Goal: Information Seeking & Learning: Learn about a topic

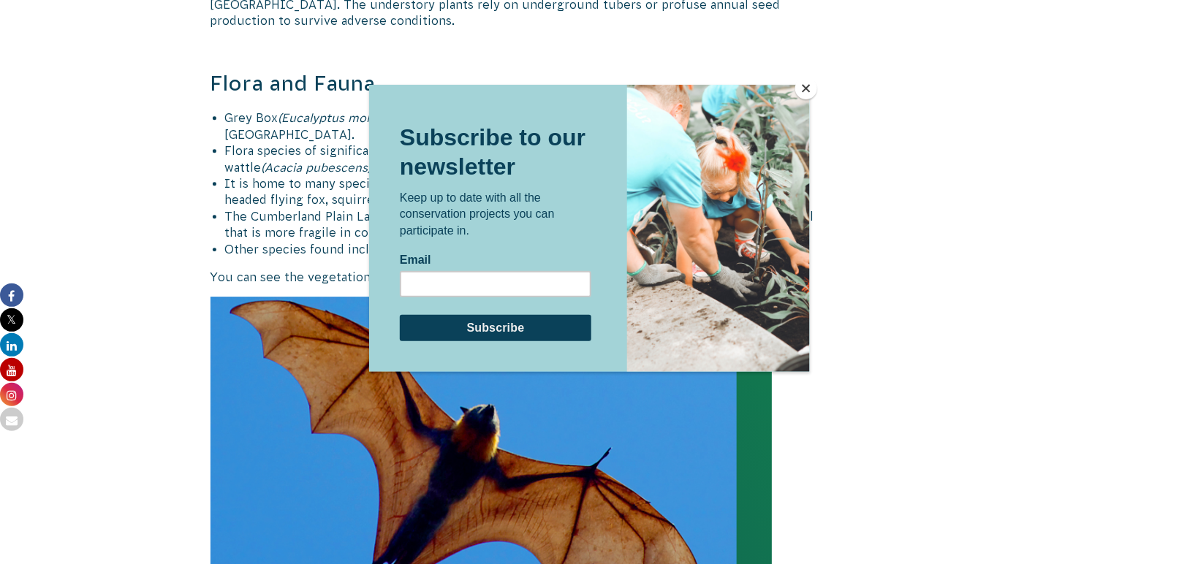
scroll to position [1608, 0]
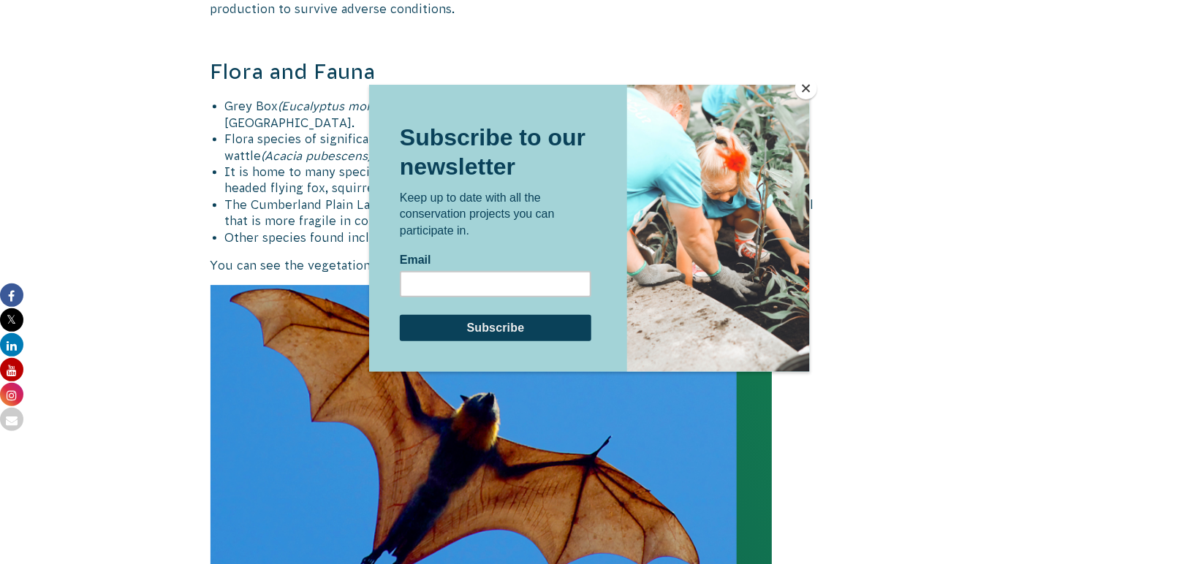
click at [808, 86] on button "Close" at bounding box center [806, 88] width 22 height 22
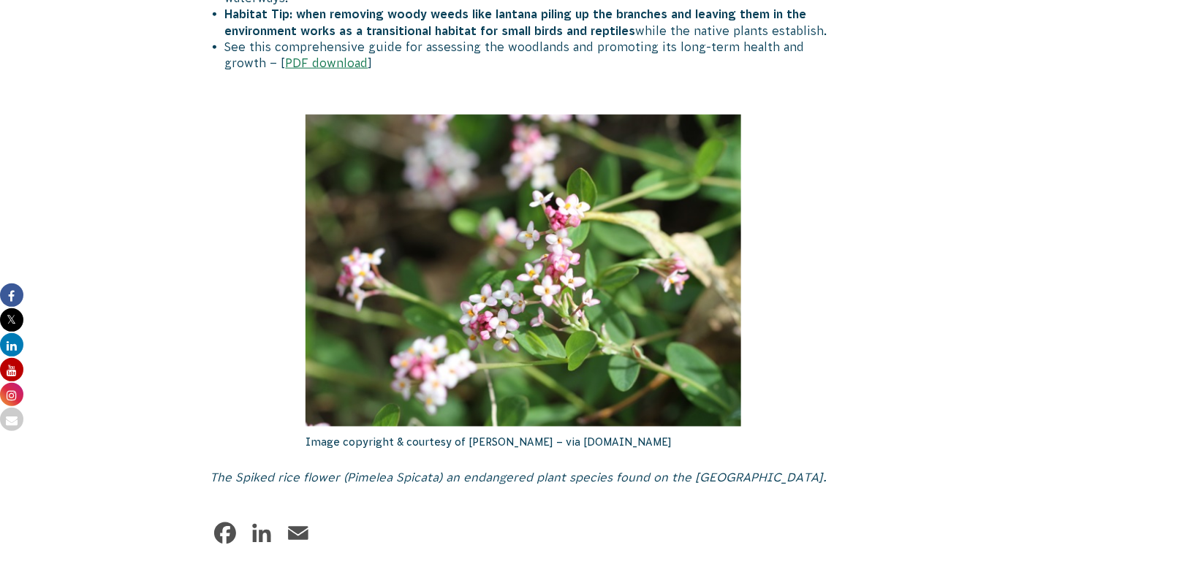
scroll to position [2705, 0]
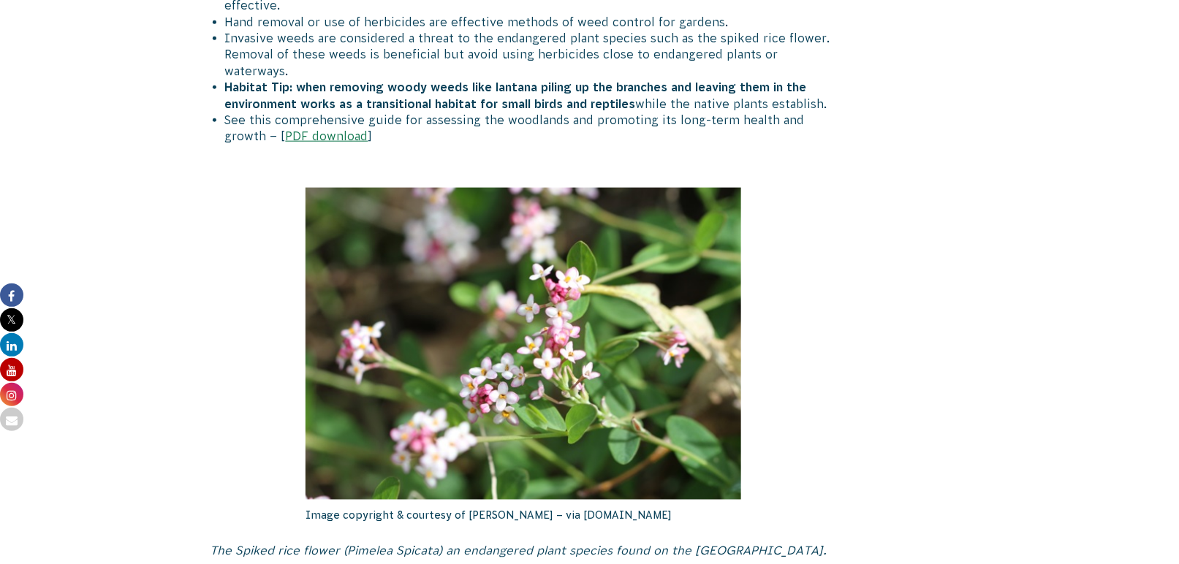
drag, startPoint x: 664, startPoint y: 489, endPoint x: 258, endPoint y: 491, distance: 405.7
copy p "Image copyright & courtesy of [PERSON_NAME] – via [DOMAIN_NAME]"
drag, startPoint x: 706, startPoint y: 481, endPoint x: 184, endPoint y: 489, distance: 522.0
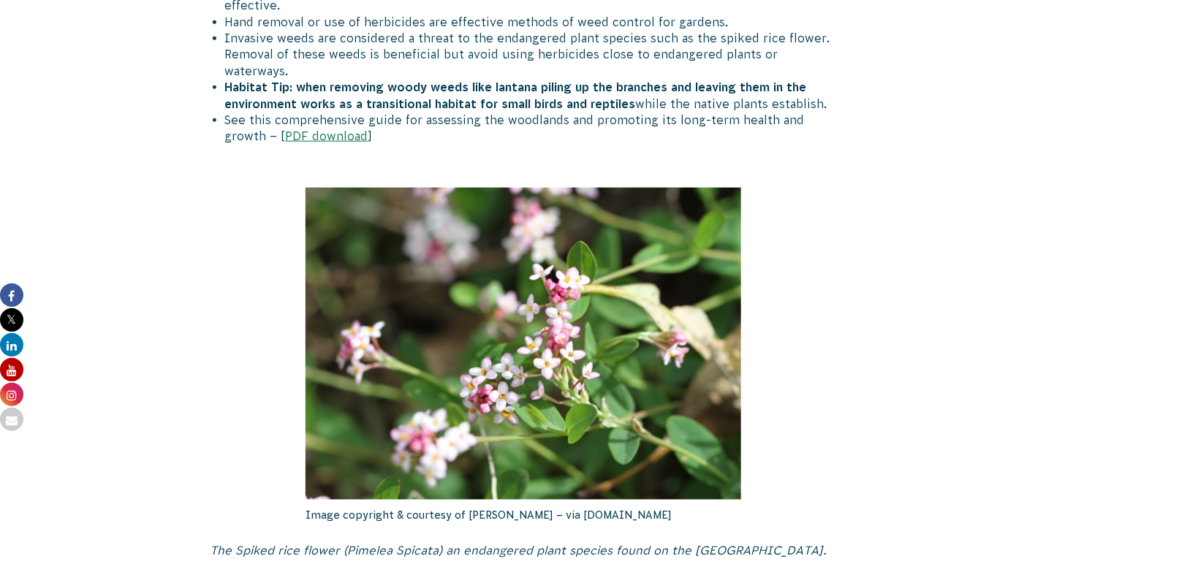
copy p "Image copyright & courtesy of [PERSON_NAME] – via [DOMAIN_NAME]"
drag, startPoint x: 261, startPoint y: 254, endPoint x: 287, endPoint y: 254, distance: 26.3
drag, startPoint x: 787, startPoint y: 523, endPoint x: 727, endPoint y: 506, distance: 61.6
click at [787, 545] on span "The Spiked rice flower (Pimelea Spicata) an endangered plant species found on t…" at bounding box center [519, 551] width 617 height 13
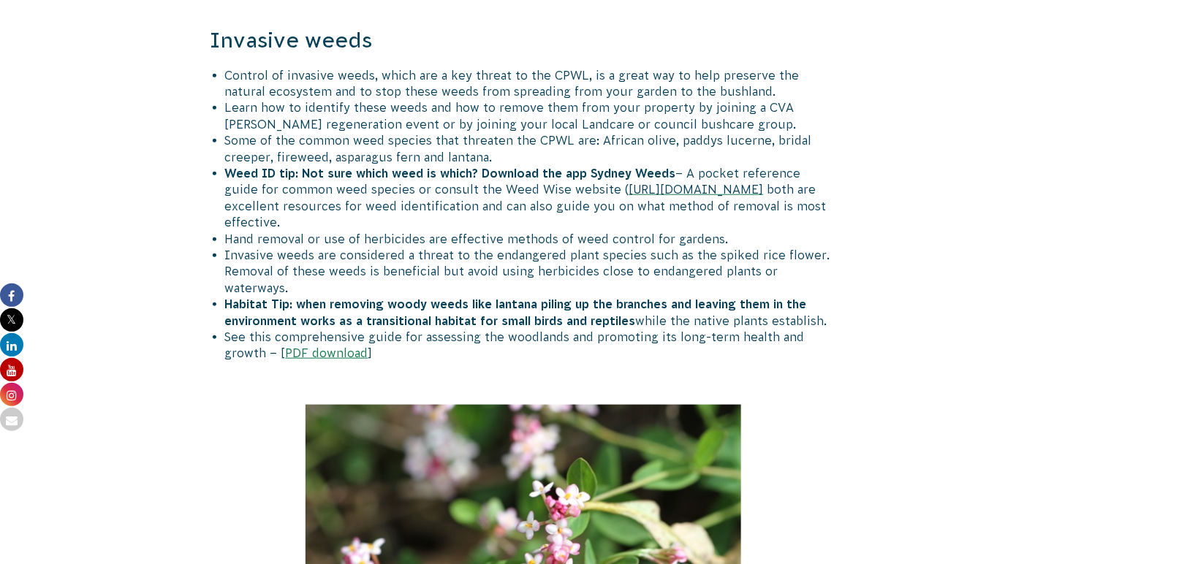
scroll to position [2339, 0]
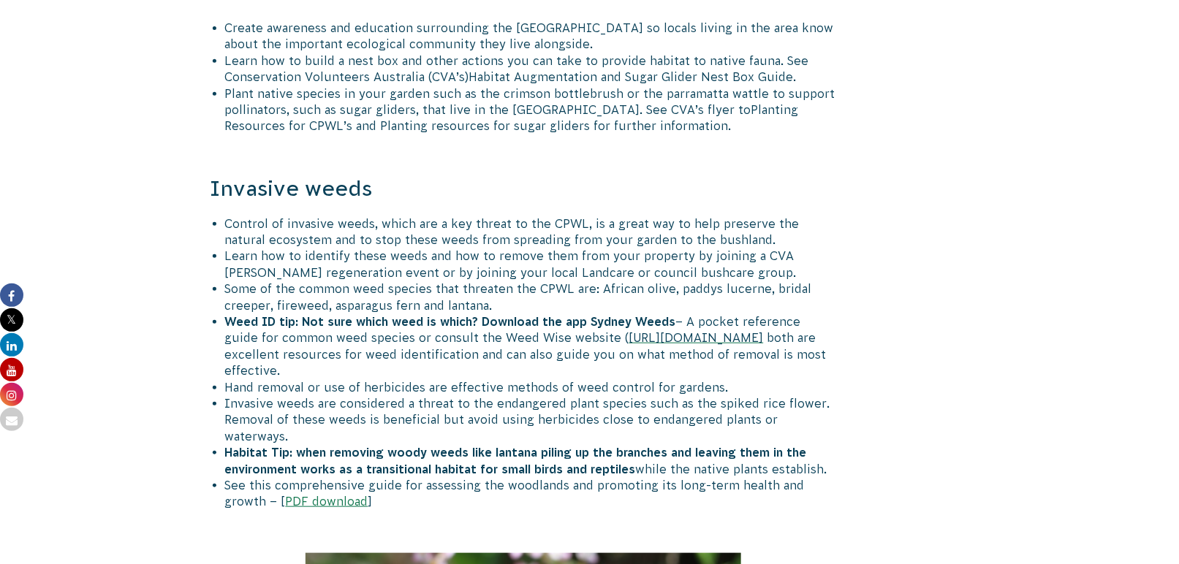
click at [318, 495] on link "PDF download" at bounding box center [327, 501] width 83 height 13
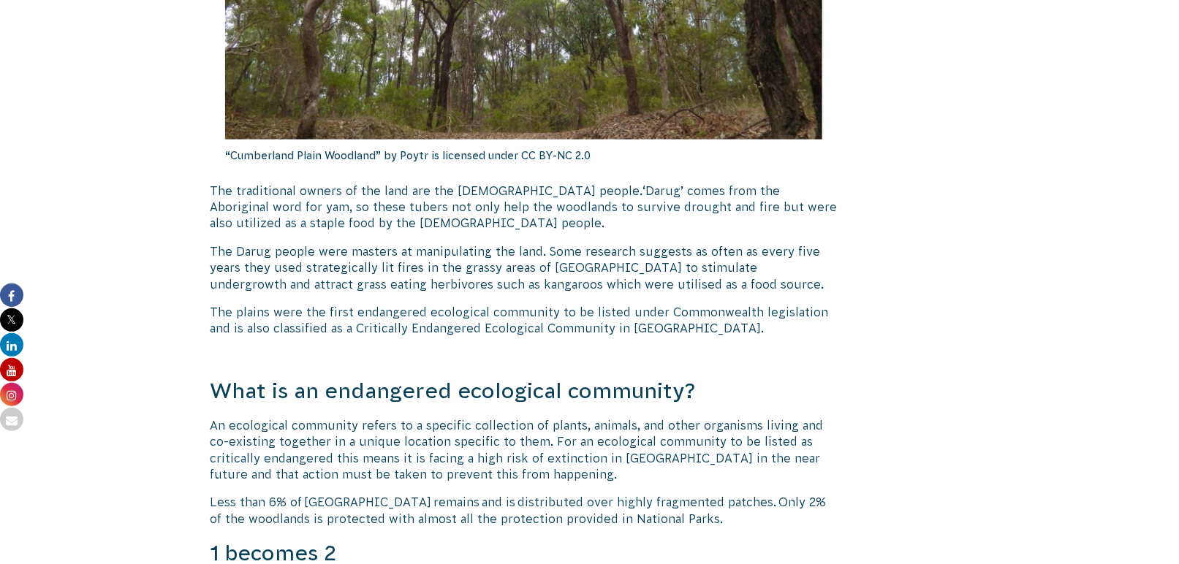
scroll to position [512, 0]
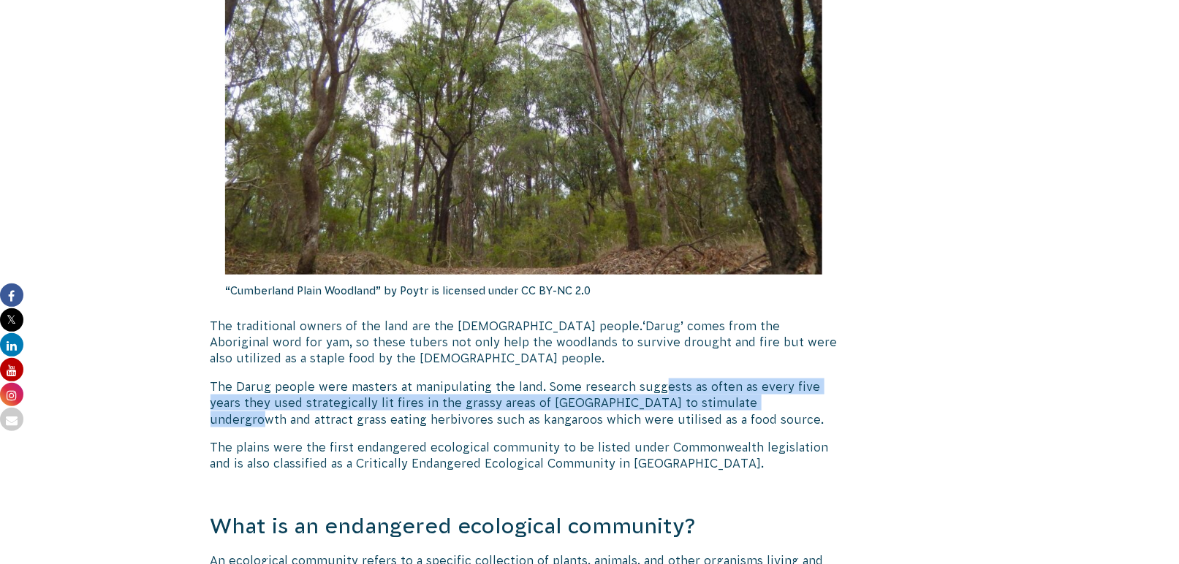
drag, startPoint x: 831, startPoint y: 410, endPoint x: 662, endPoint y: 388, distance: 171.0
click at [662, 388] on p "The Darug people were masters at manipulating the land. Some research suggests …" at bounding box center [524, 403] width 627 height 49
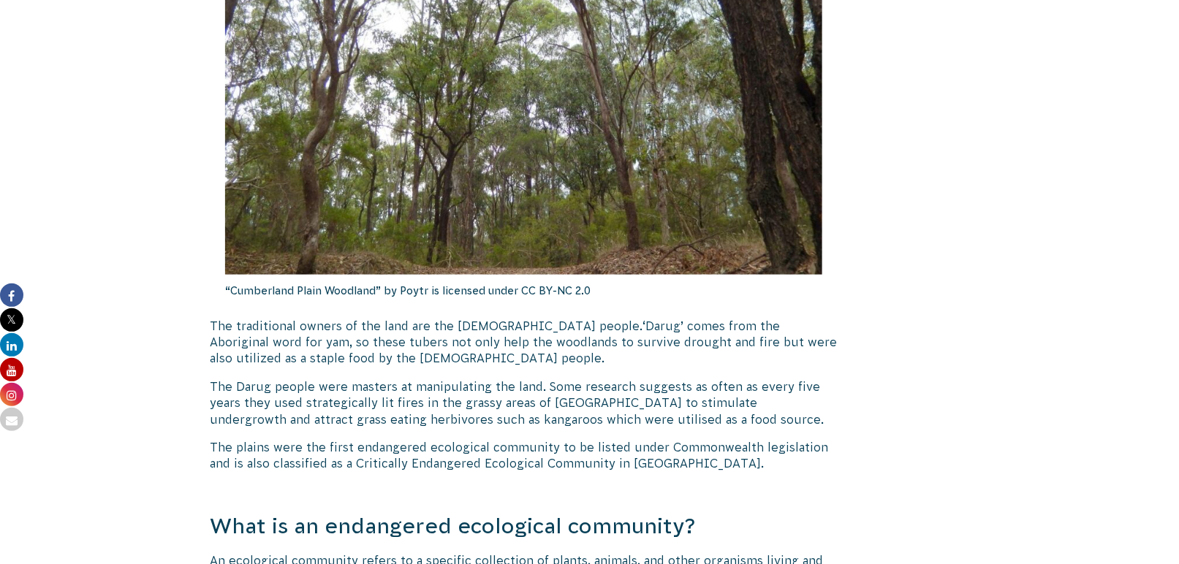
drag, startPoint x: 662, startPoint y: 388, endPoint x: 768, endPoint y: 416, distance: 109.6
click at [761, 415] on span "The Darug people were masters at manipulating the land. Some research suggests …" at bounding box center [518, 403] width 614 height 46
drag, startPoint x: 816, startPoint y: 427, endPoint x: 544, endPoint y: 377, distance: 276.5
copy span "Some research suggests as often as every five years they used strategically lit…"
